Goal: Transaction & Acquisition: Purchase product/service

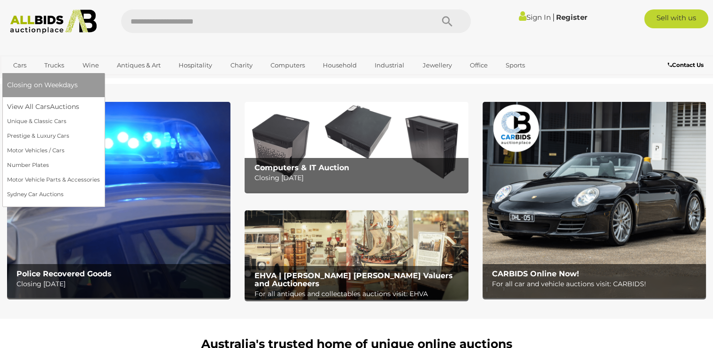
click at [21, 66] on link "Cars" at bounding box center [19, 65] width 25 height 16
click at [26, 106] on link "View All Cars Auctions" at bounding box center [53, 106] width 93 height 15
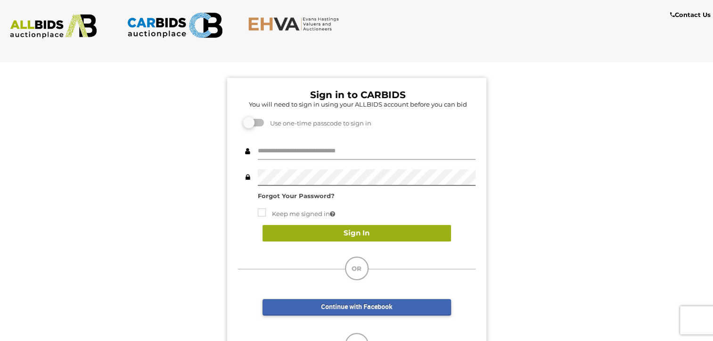
type input "*********"
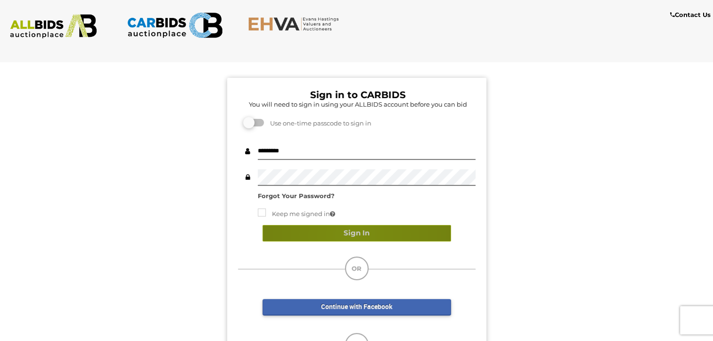
click at [354, 234] on button "Sign In" at bounding box center [356, 233] width 188 height 16
